Goal: Information Seeking & Learning: Learn about a topic

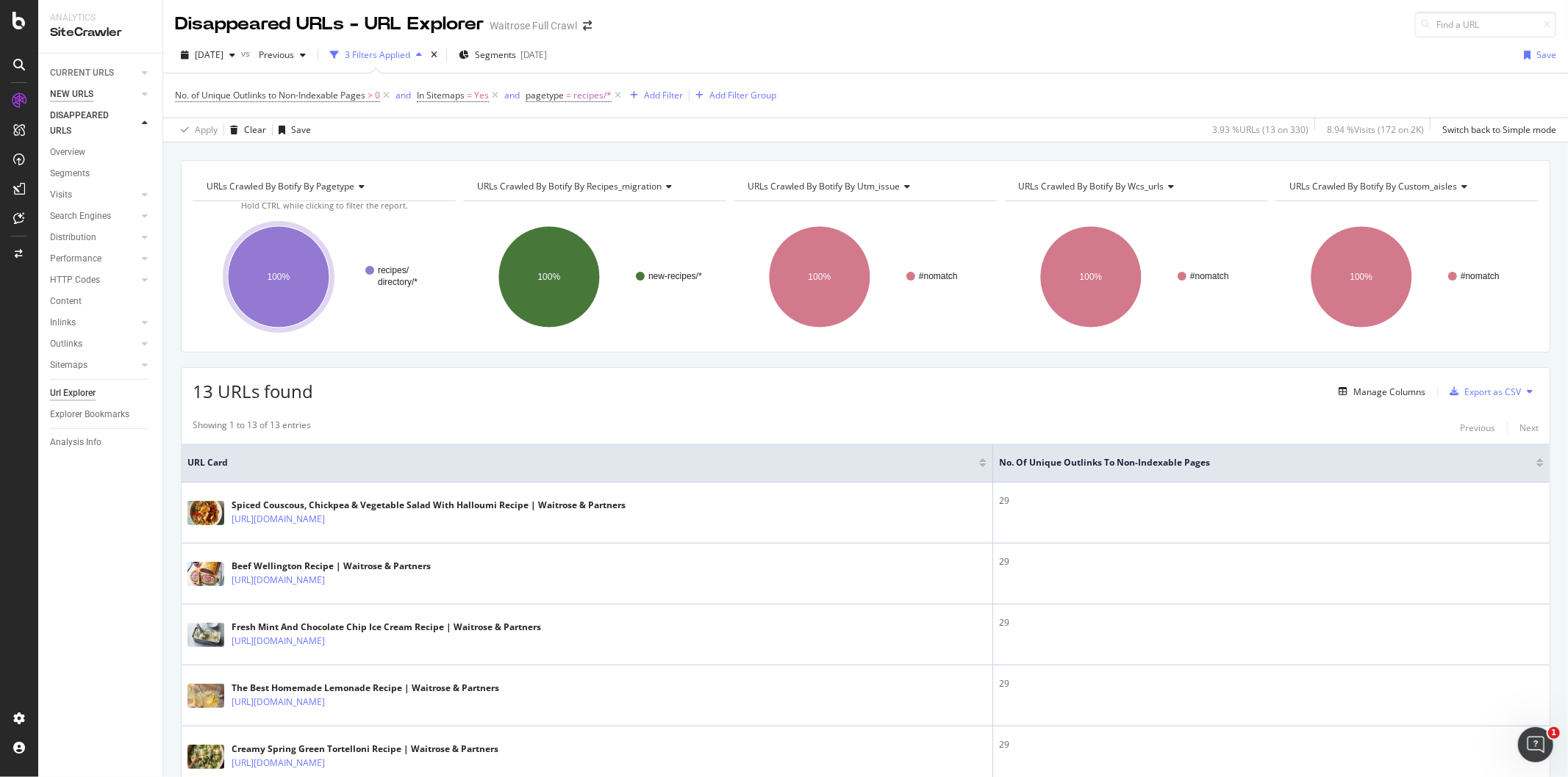
click at [86, 90] on div "NEW URLS" at bounding box center [71, 94] width 43 height 15
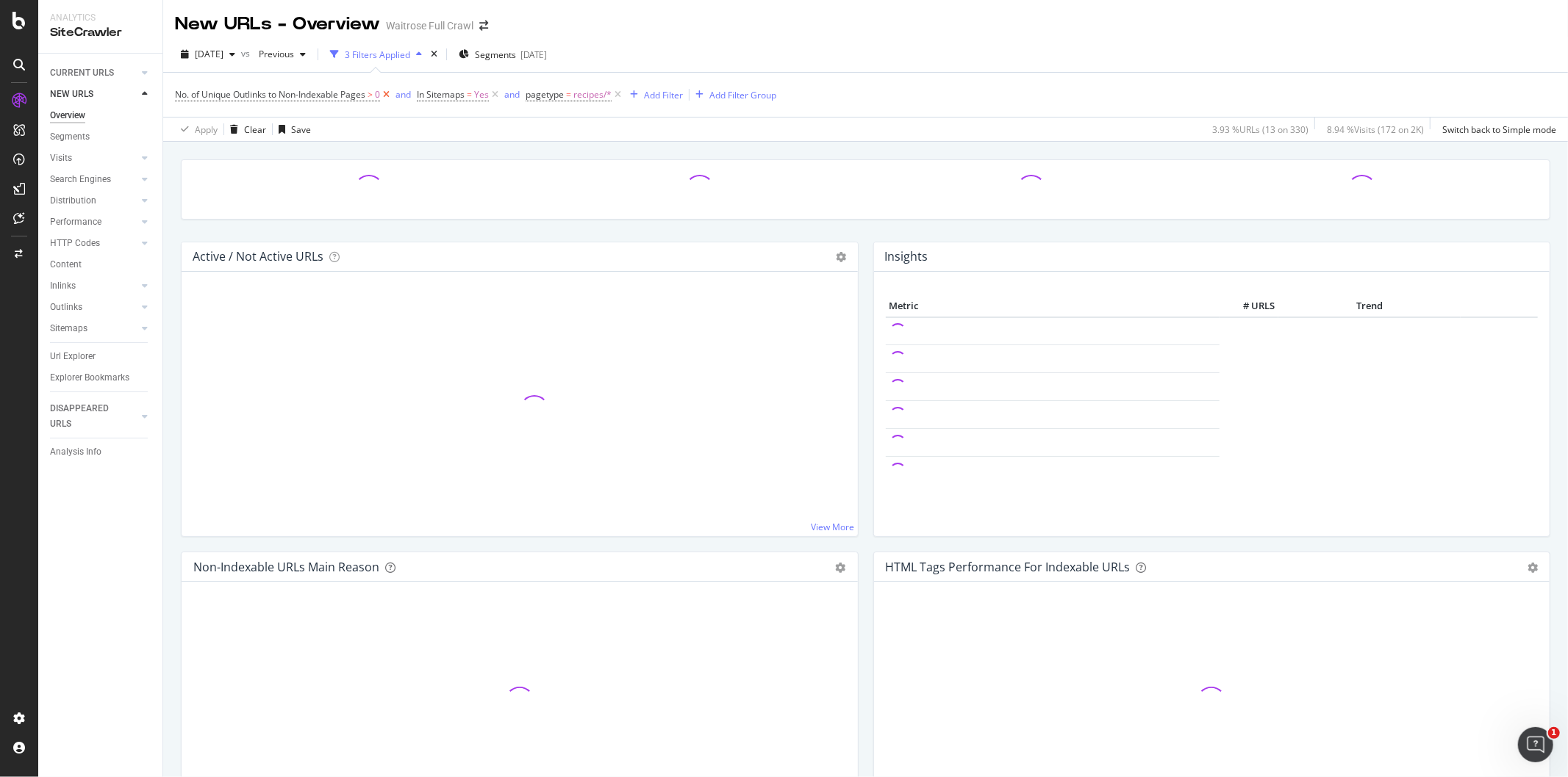
click at [384, 95] on icon at bounding box center [386, 94] width 12 height 14
click at [384, 95] on div "button" at bounding box center [392, 94] width 20 height 9
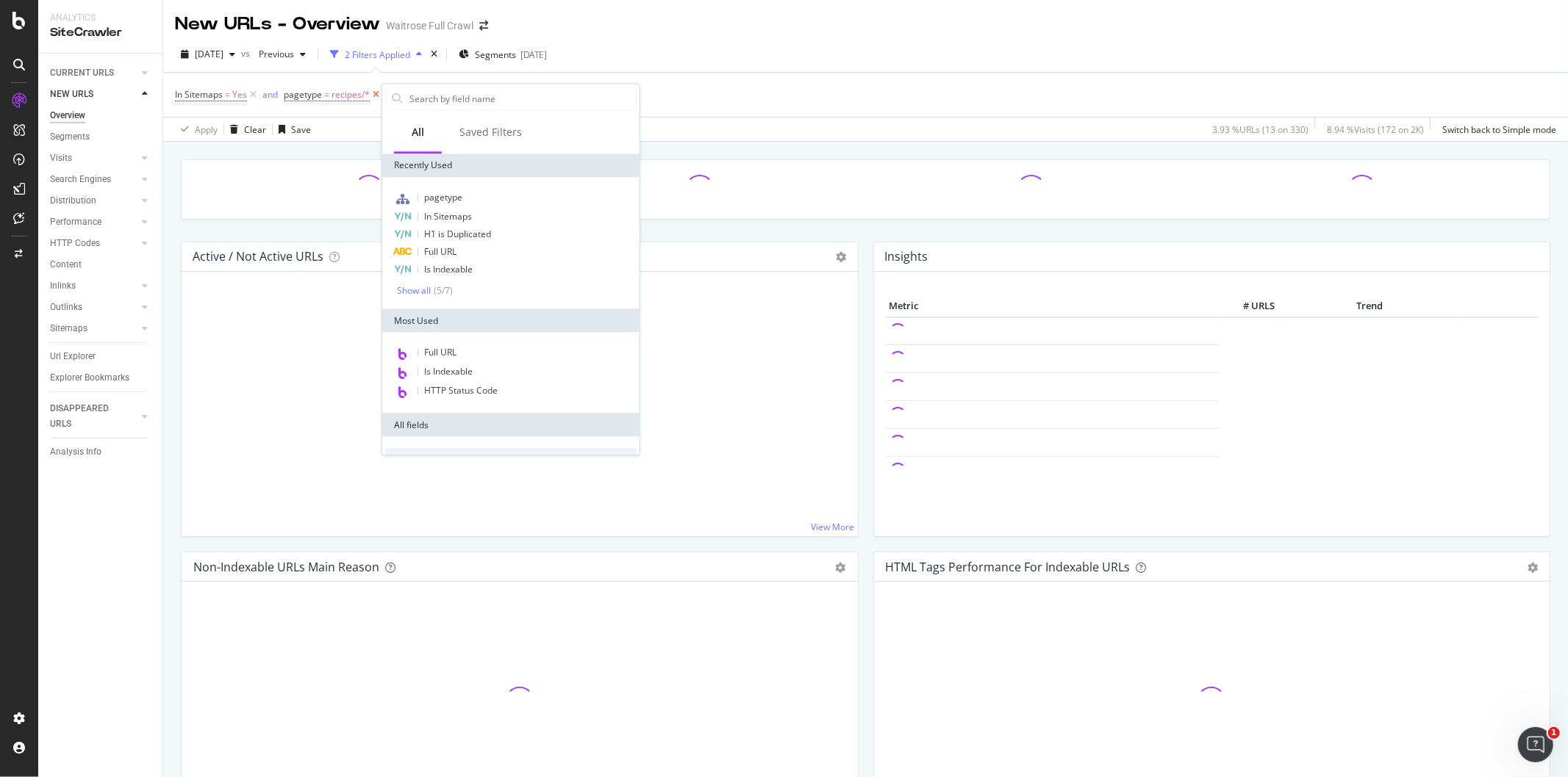
click at [376, 97] on icon at bounding box center [376, 94] width 12 height 14
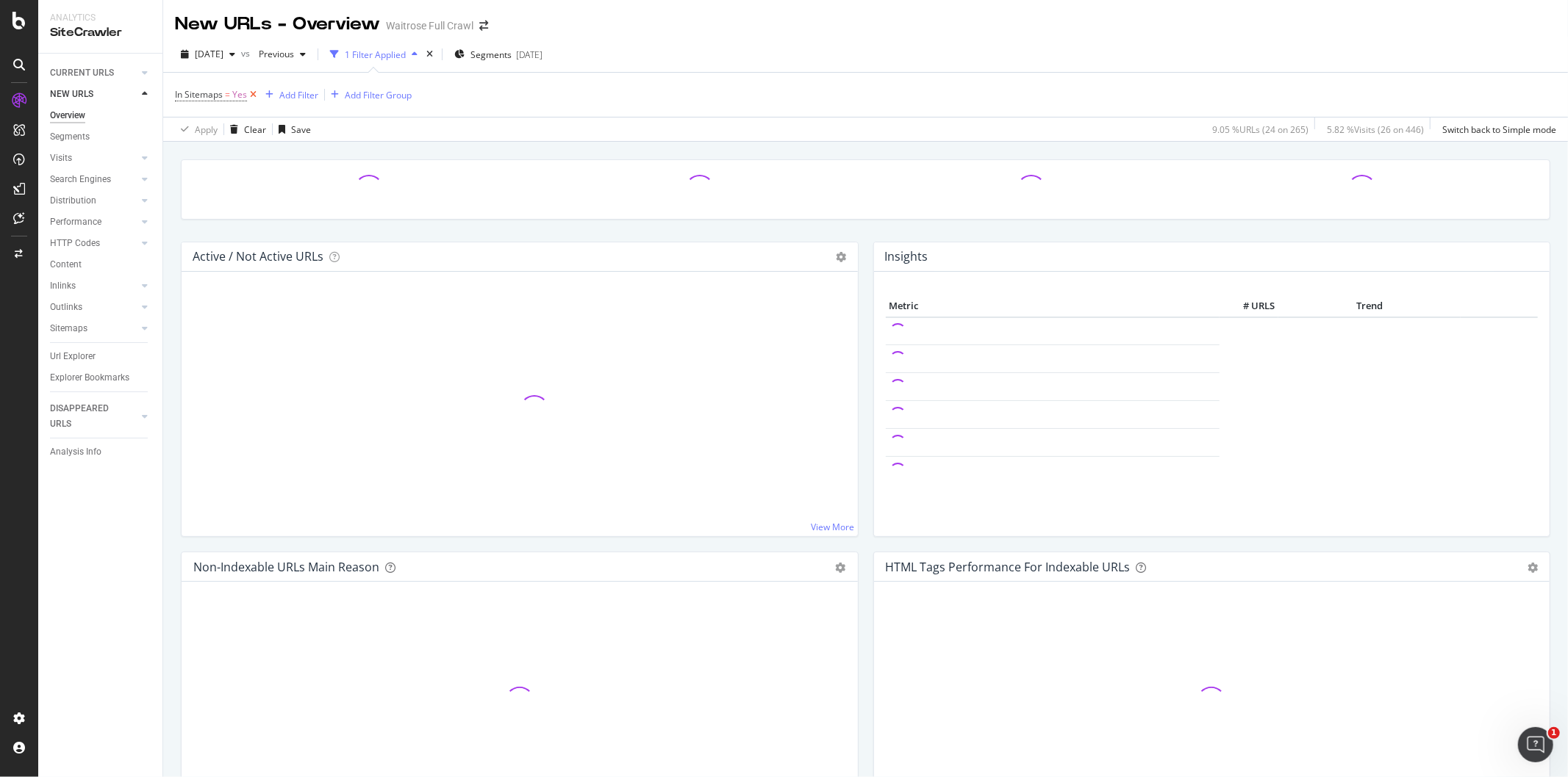
click at [254, 96] on icon at bounding box center [253, 94] width 12 height 14
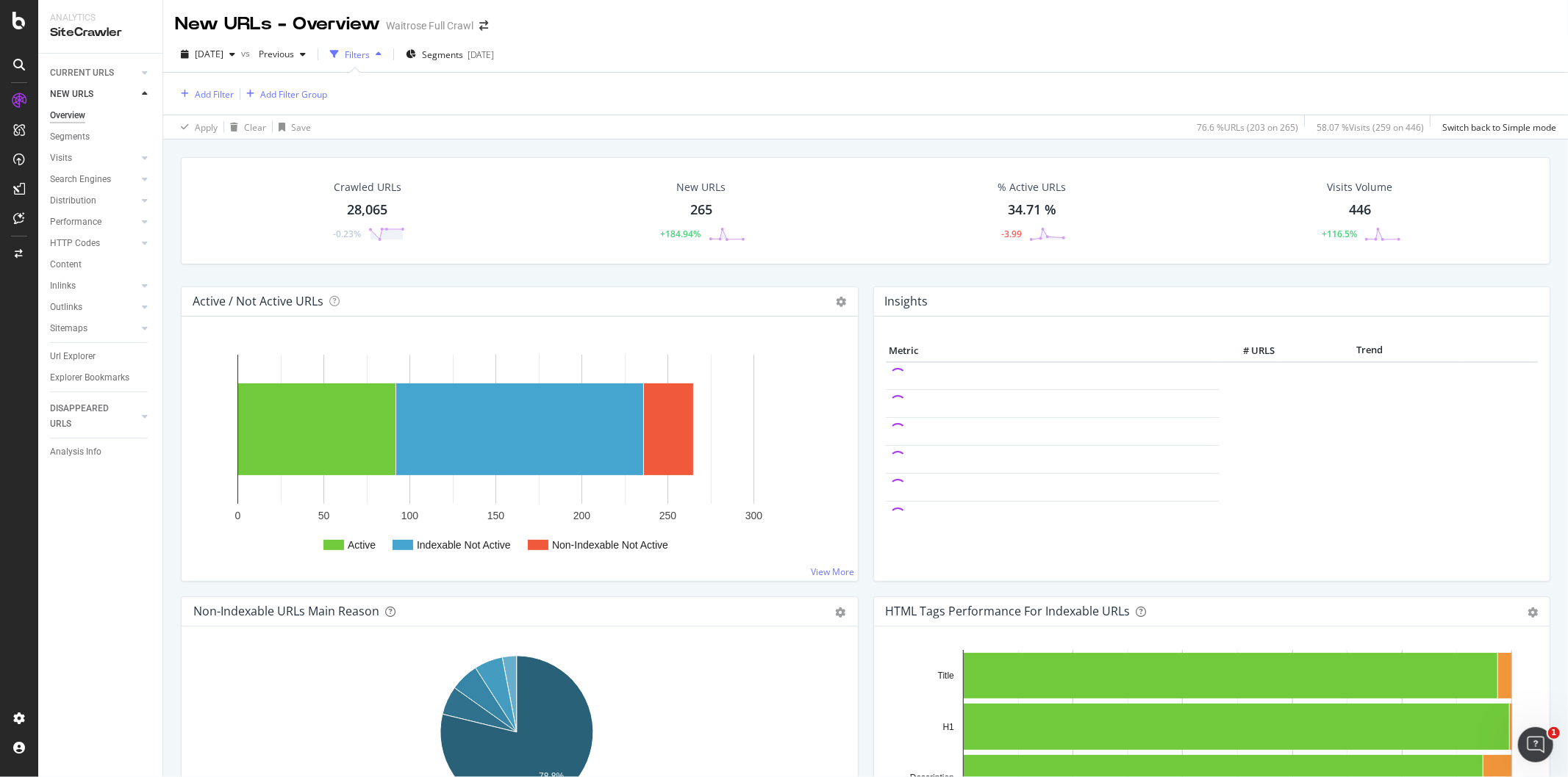
click at [695, 213] on div "265" at bounding box center [700, 210] width 22 height 19
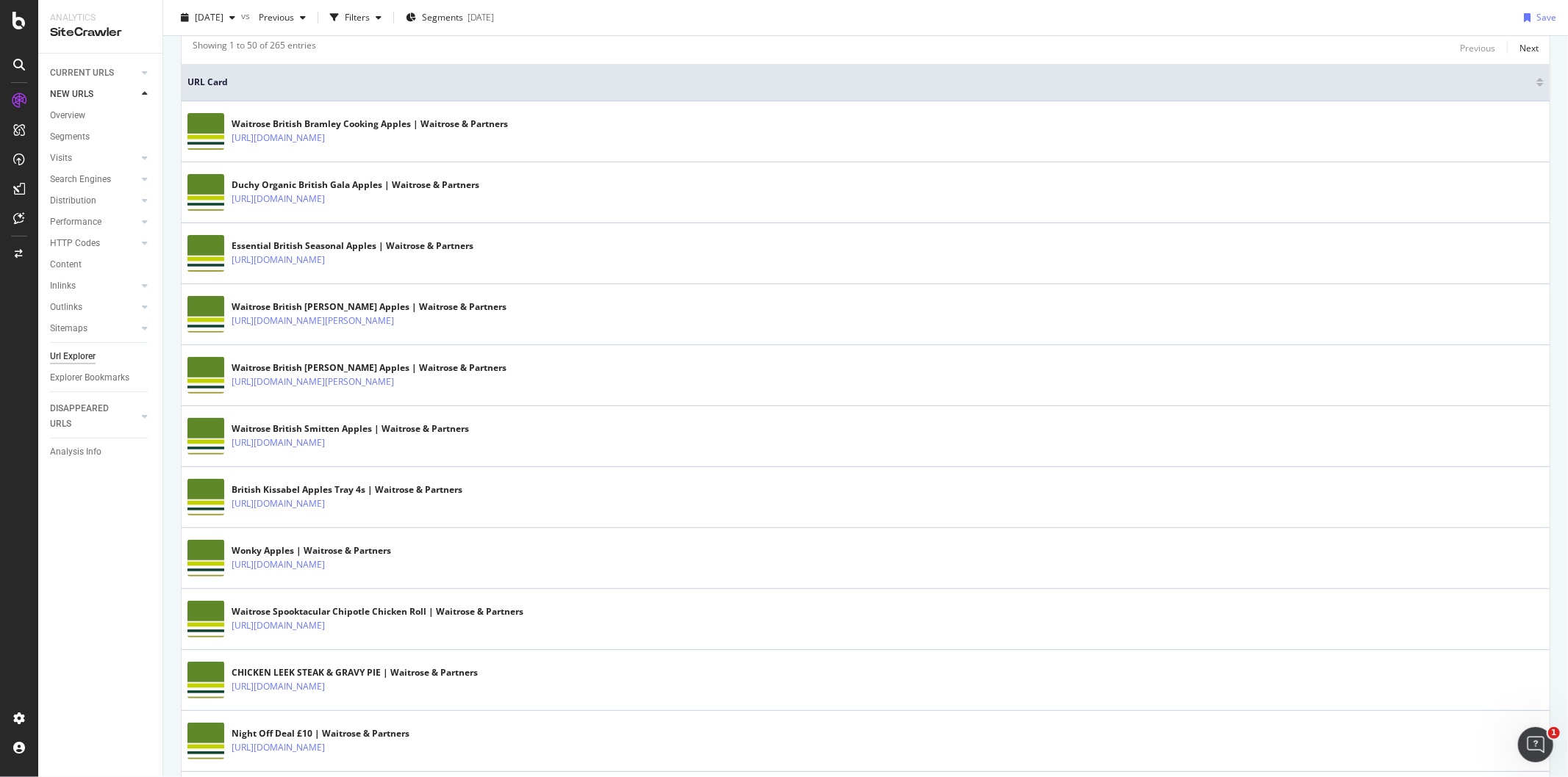
scroll to position [571, 0]
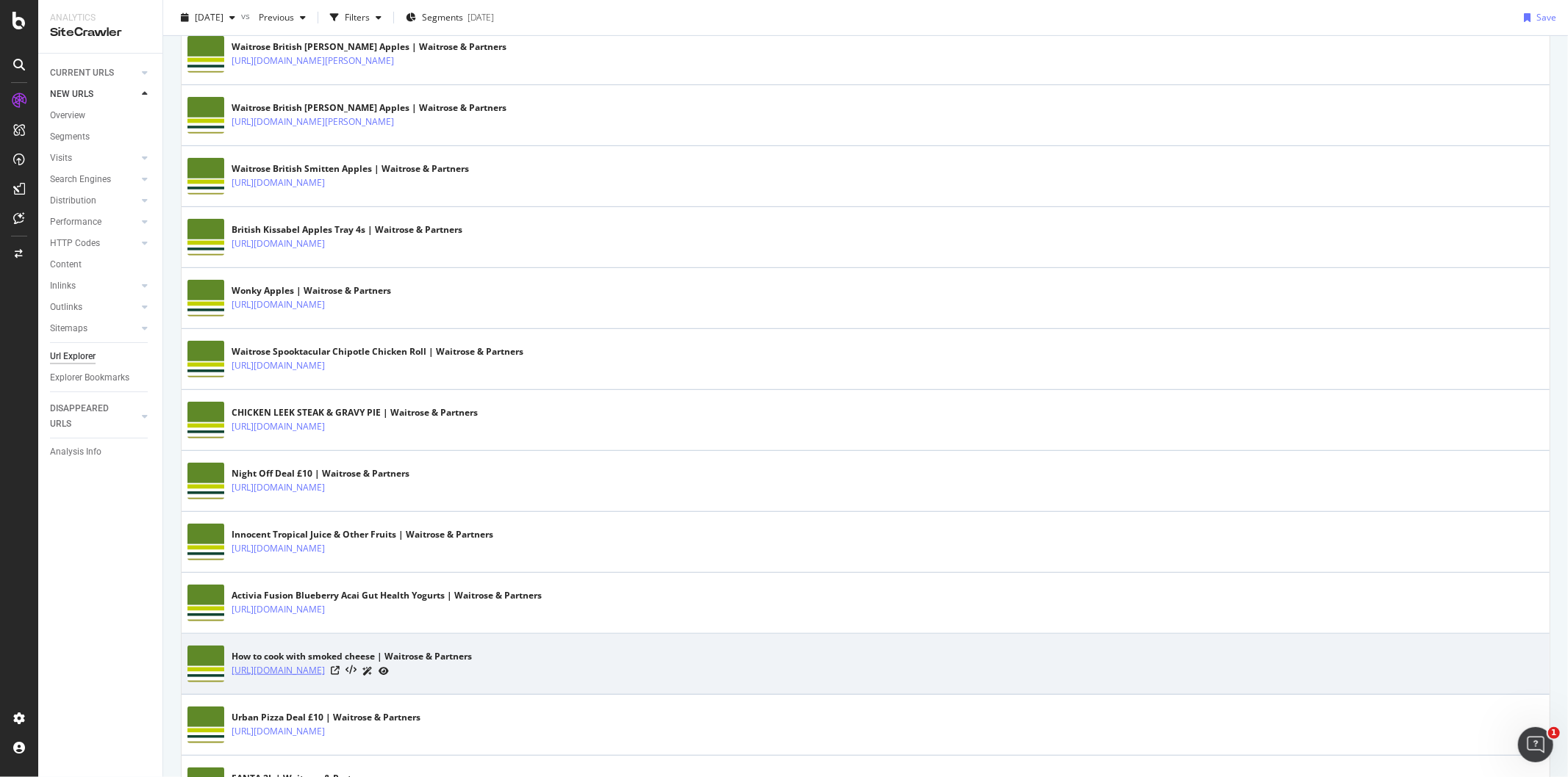
click at [325, 670] on link "[URL][DOMAIN_NAME]" at bounding box center [278, 670] width 93 height 14
click at [339, 671] on icon at bounding box center [334, 670] width 9 height 9
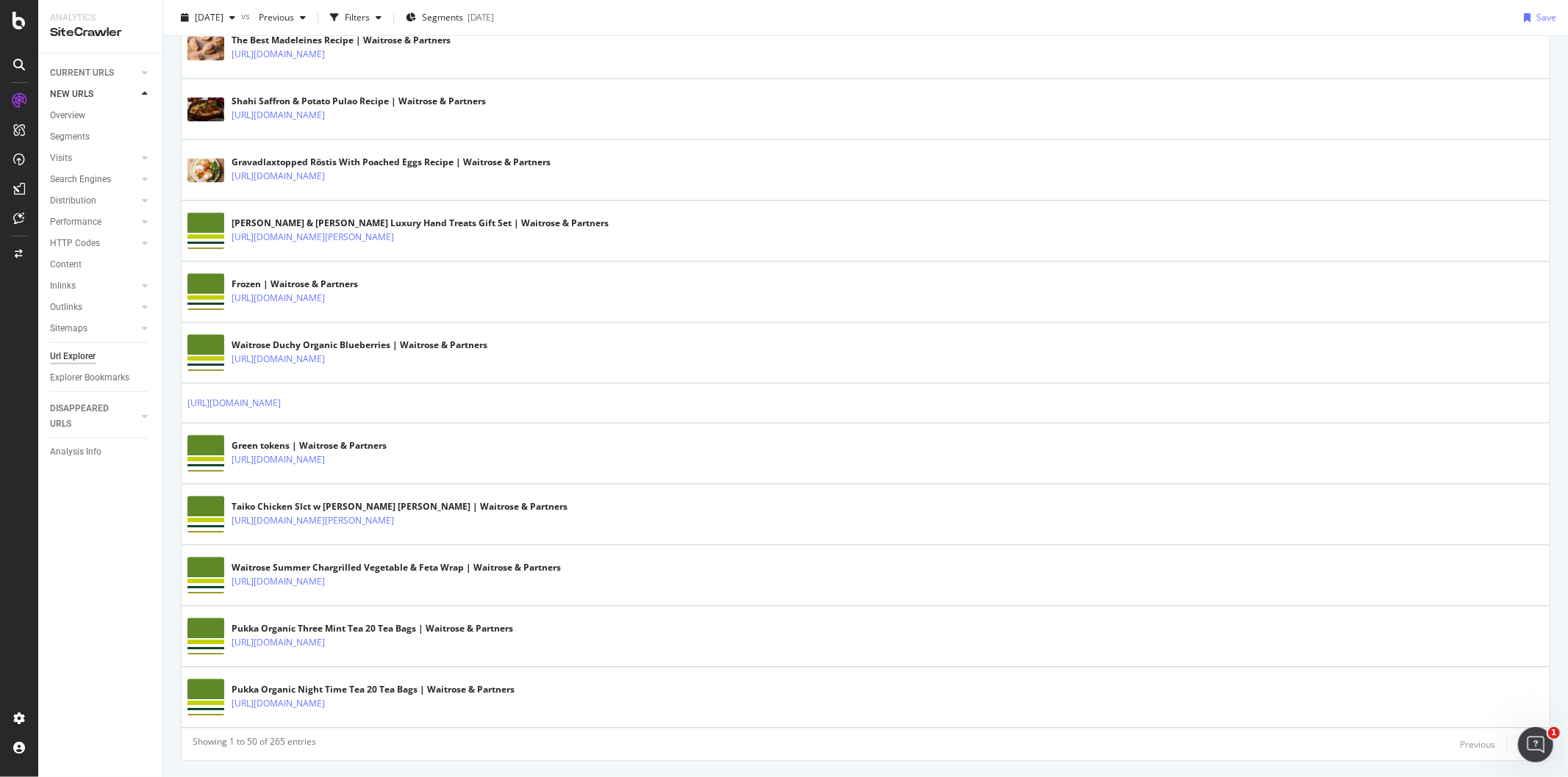
scroll to position [2751, 0]
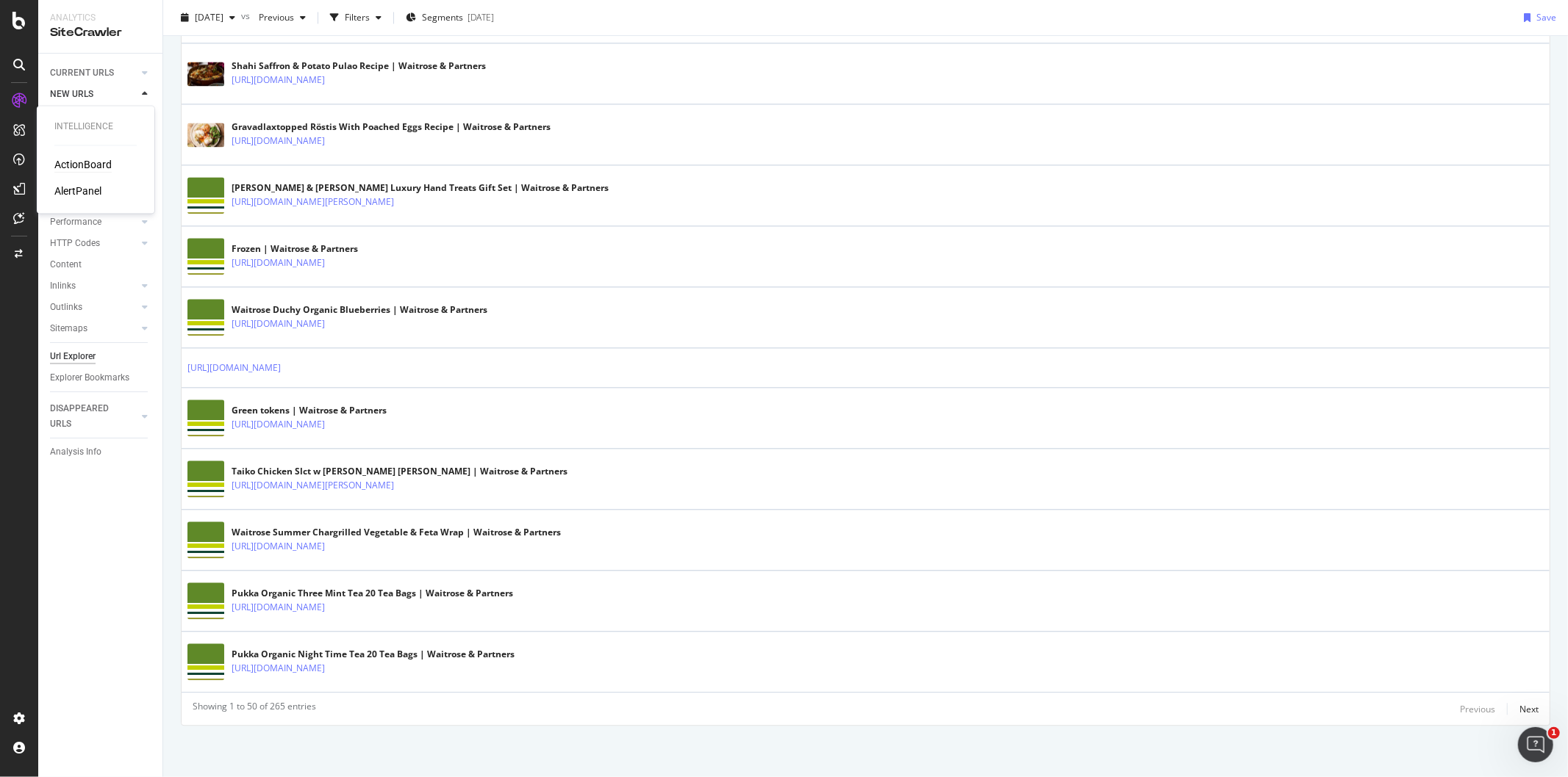
click at [67, 170] on div "ActionBoard" at bounding box center [84, 164] width 58 height 14
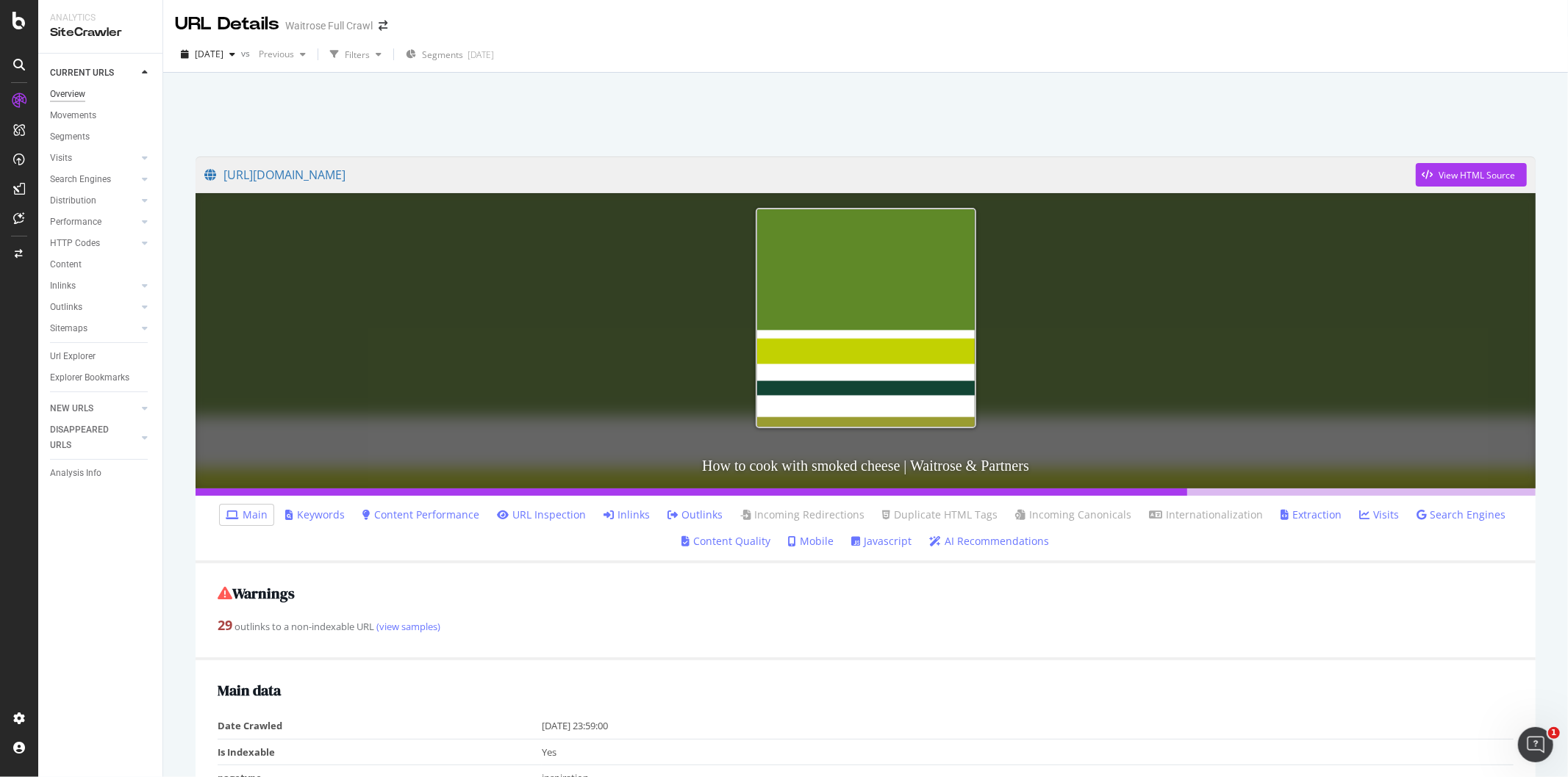
click at [74, 90] on div "Overview" at bounding box center [67, 94] width 36 height 15
